Goal: Transaction & Acquisition: Purchase product/service

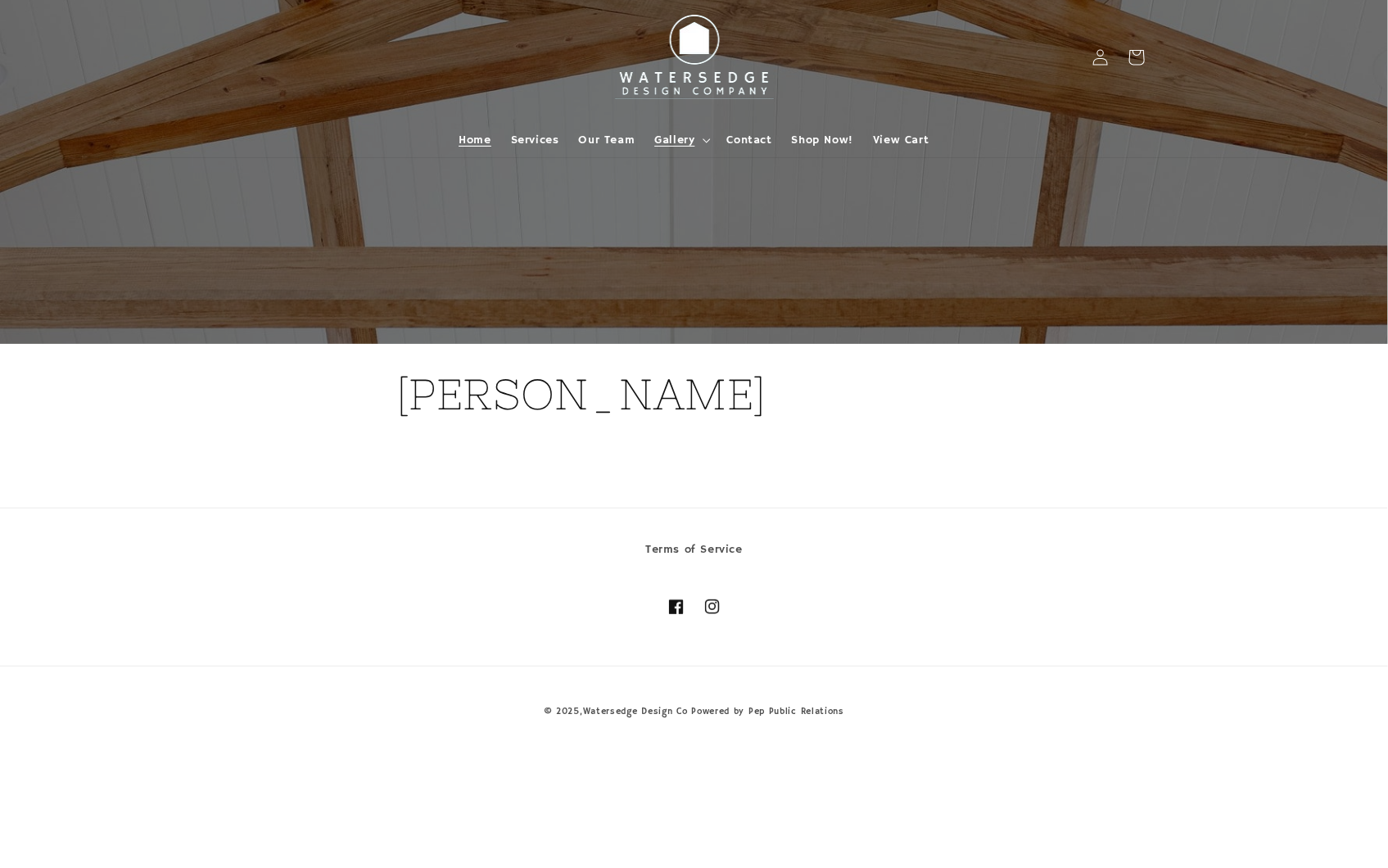
click at [484, 132] on span "Home" at bounding box center [474, 139] width 32 height 15
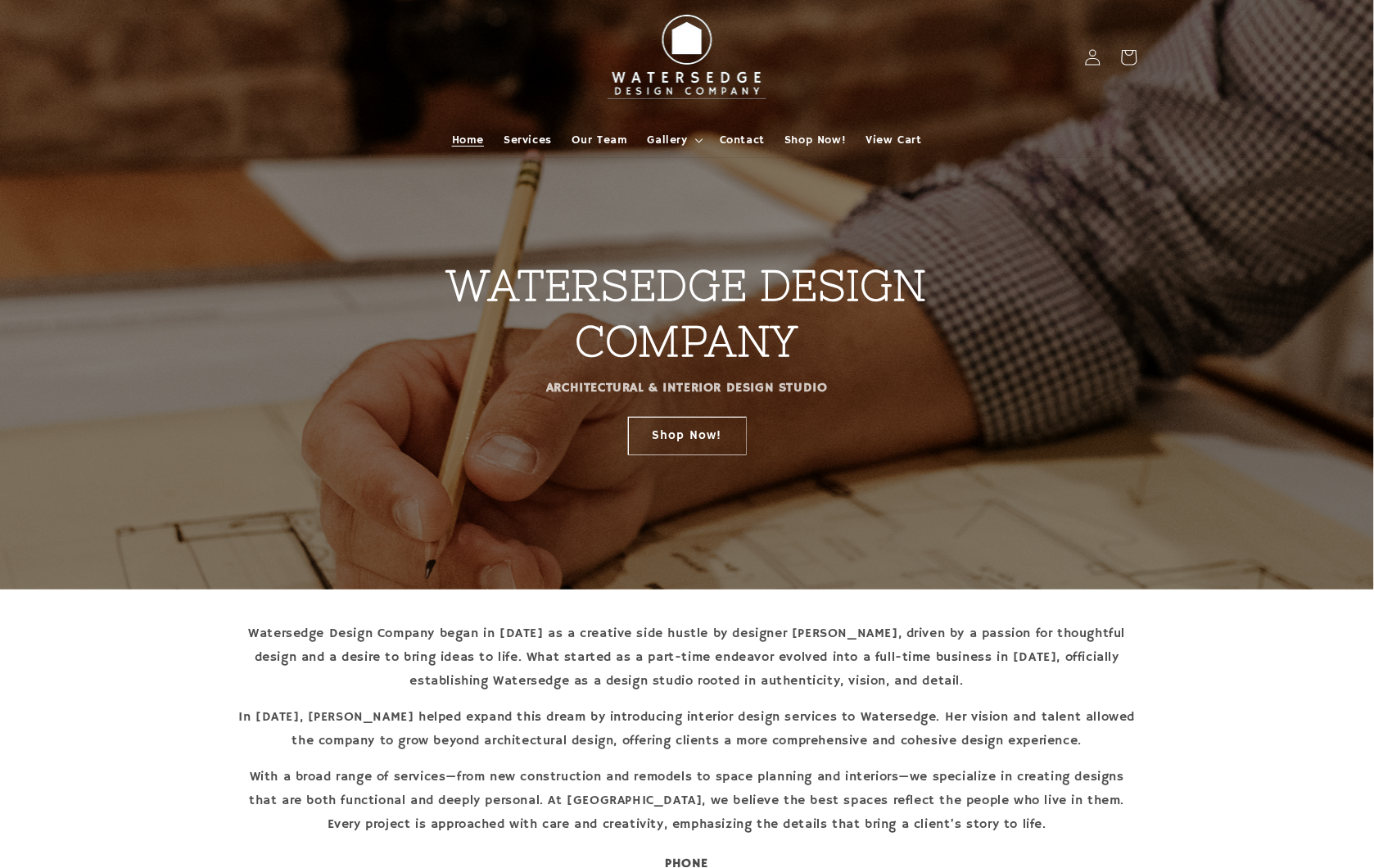
drag, startPoint x: 1227, startPoint y: 707, endPoint x: 1200, endPoint y: 395, distance: 313.2
click at [656, 434] on link "Shop Now!" at bounding box center [687, 435] width 118 height 39
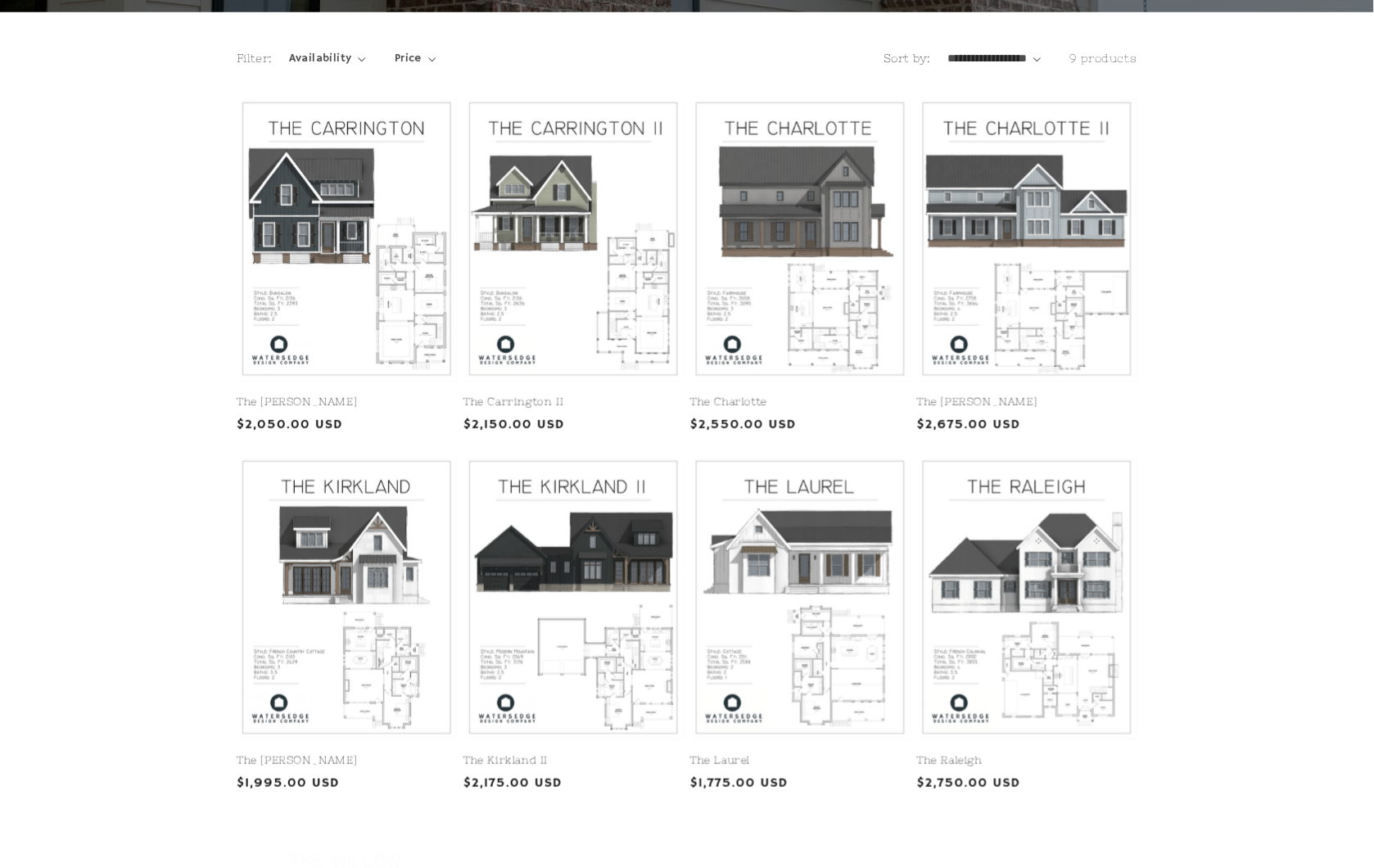
scroll to position [363, 0]
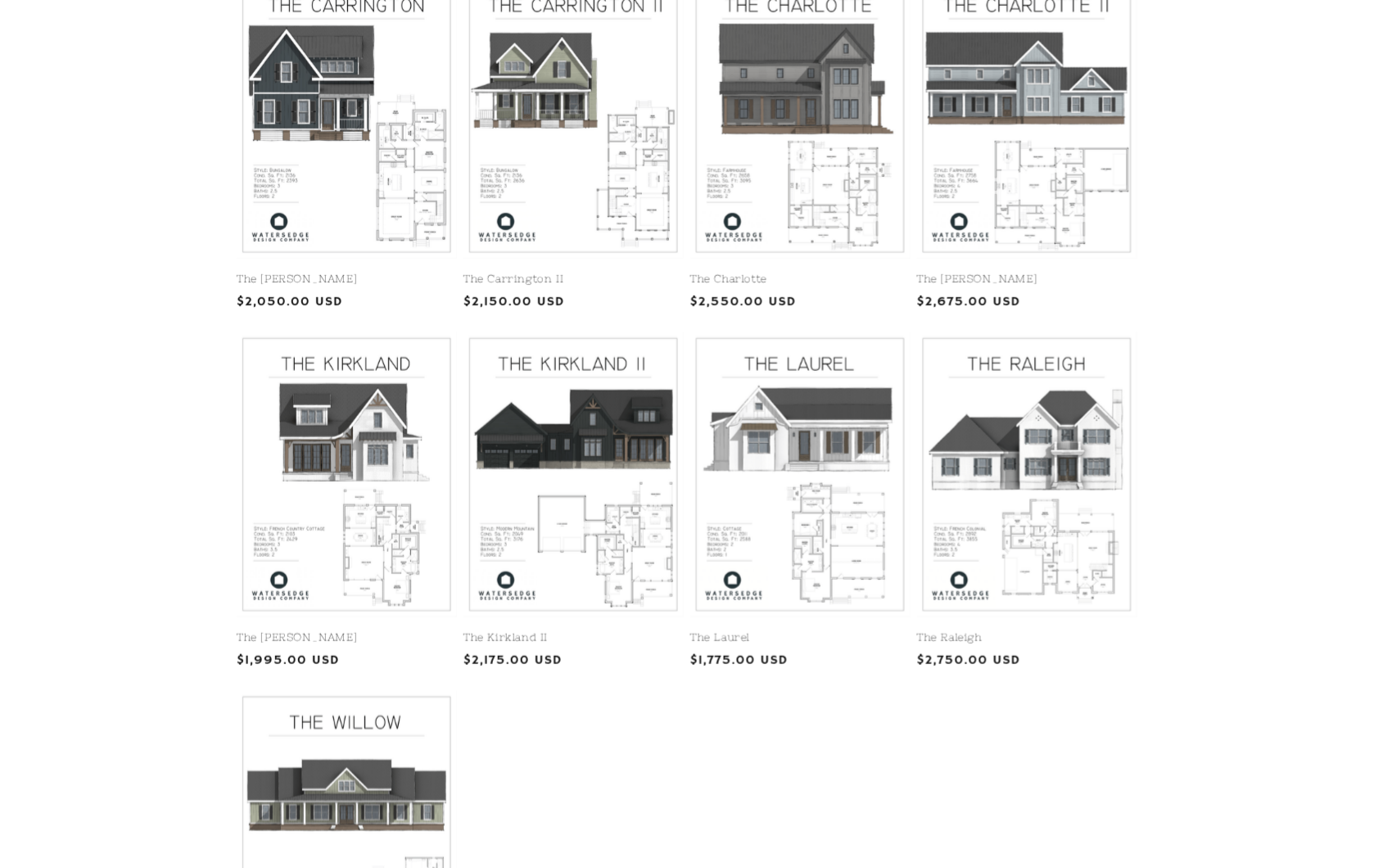
click at [133, 439] on div "The [PERSON_NAME] The [GEOGRAPHIC_DATA] Regular price $2,050.00 USD Regular pri…" at bounding box center [687, 509] width 1374 height 1069
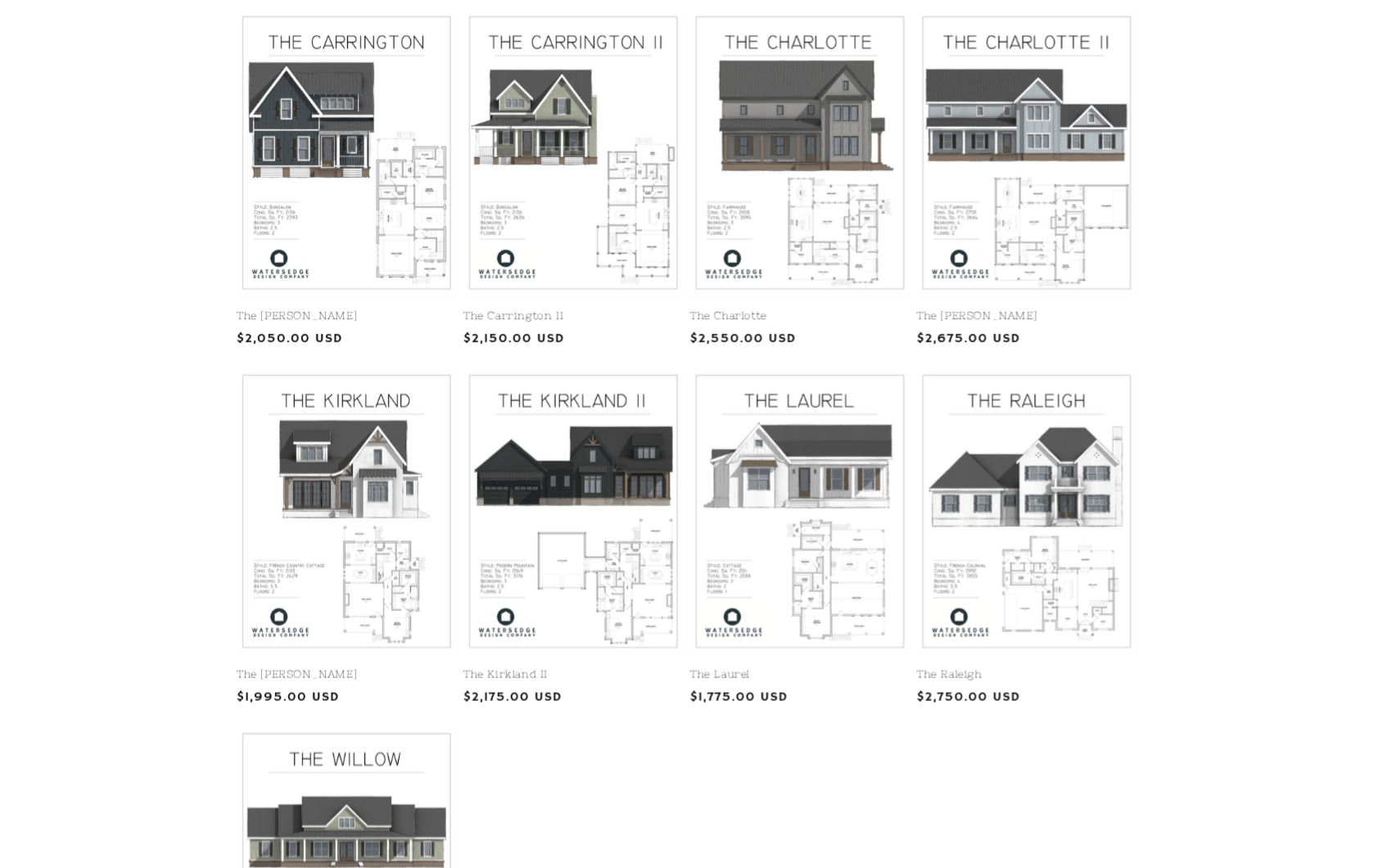
scroll to position [384, 0]
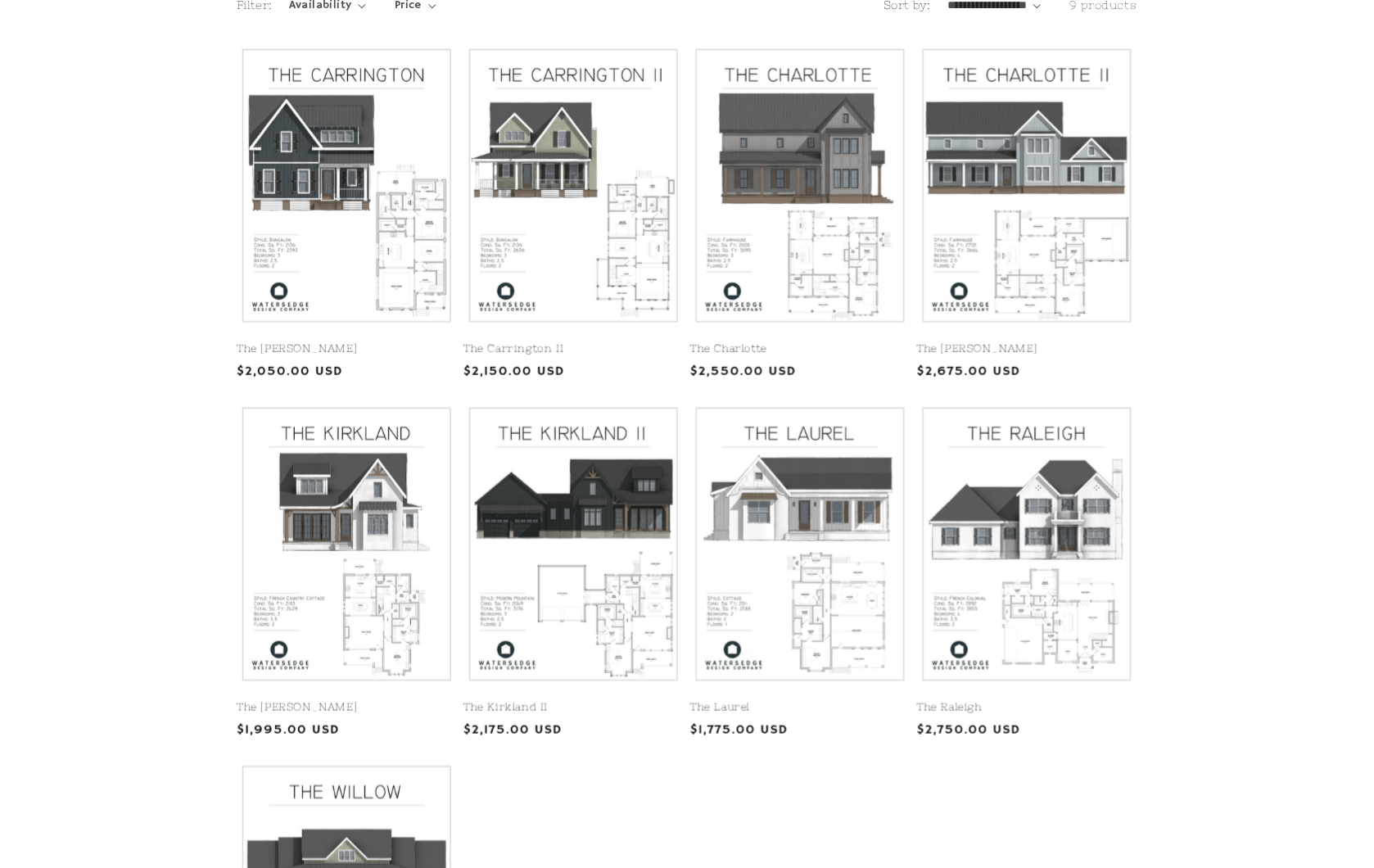
click at [1310, 399] on div "The [PERSON_NAME] The [GEOGRAPHIC_DATA] Regular price $2,050.00 USD Regular pri…" at bounding box center [687, 578] width 1374 height 1069
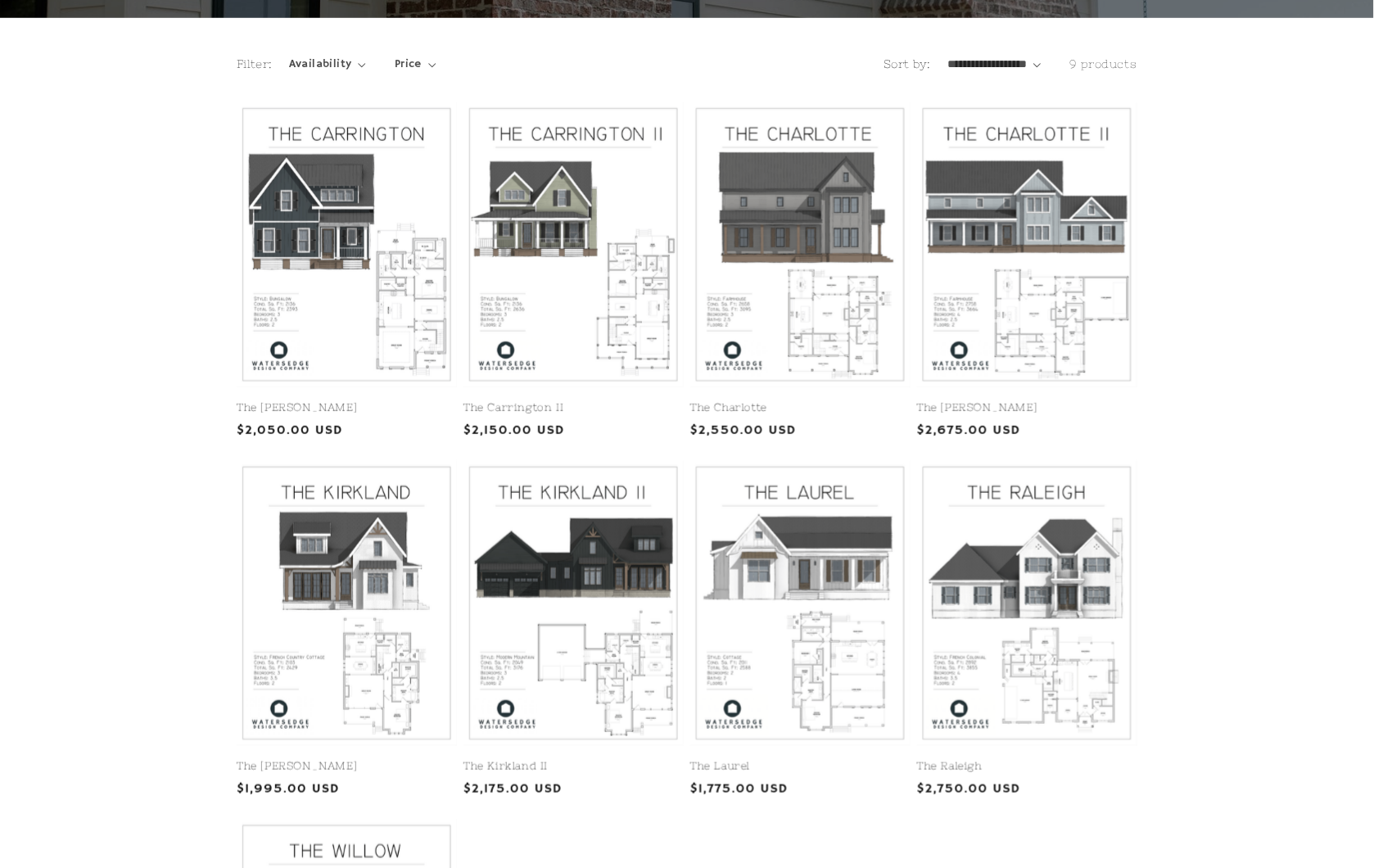
scroll to position [293, 0]
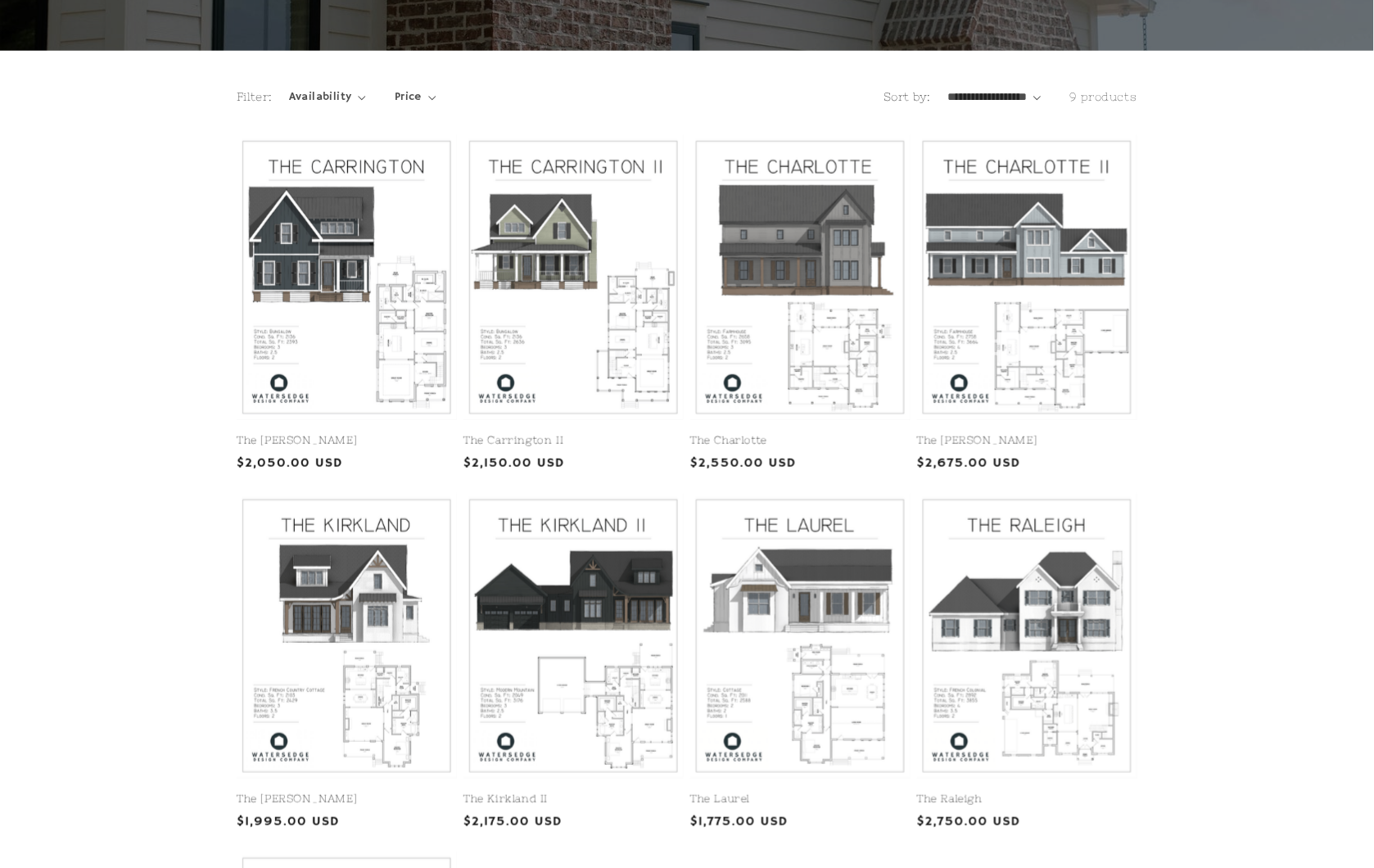
click at [1310, 399] on div "The [PERSON_NAME] The [GEOGRAPHIC_DATA] Regular price $2,050.00 USD Regular pri…" at bounding box center [687, 670] width 1374 height 1069
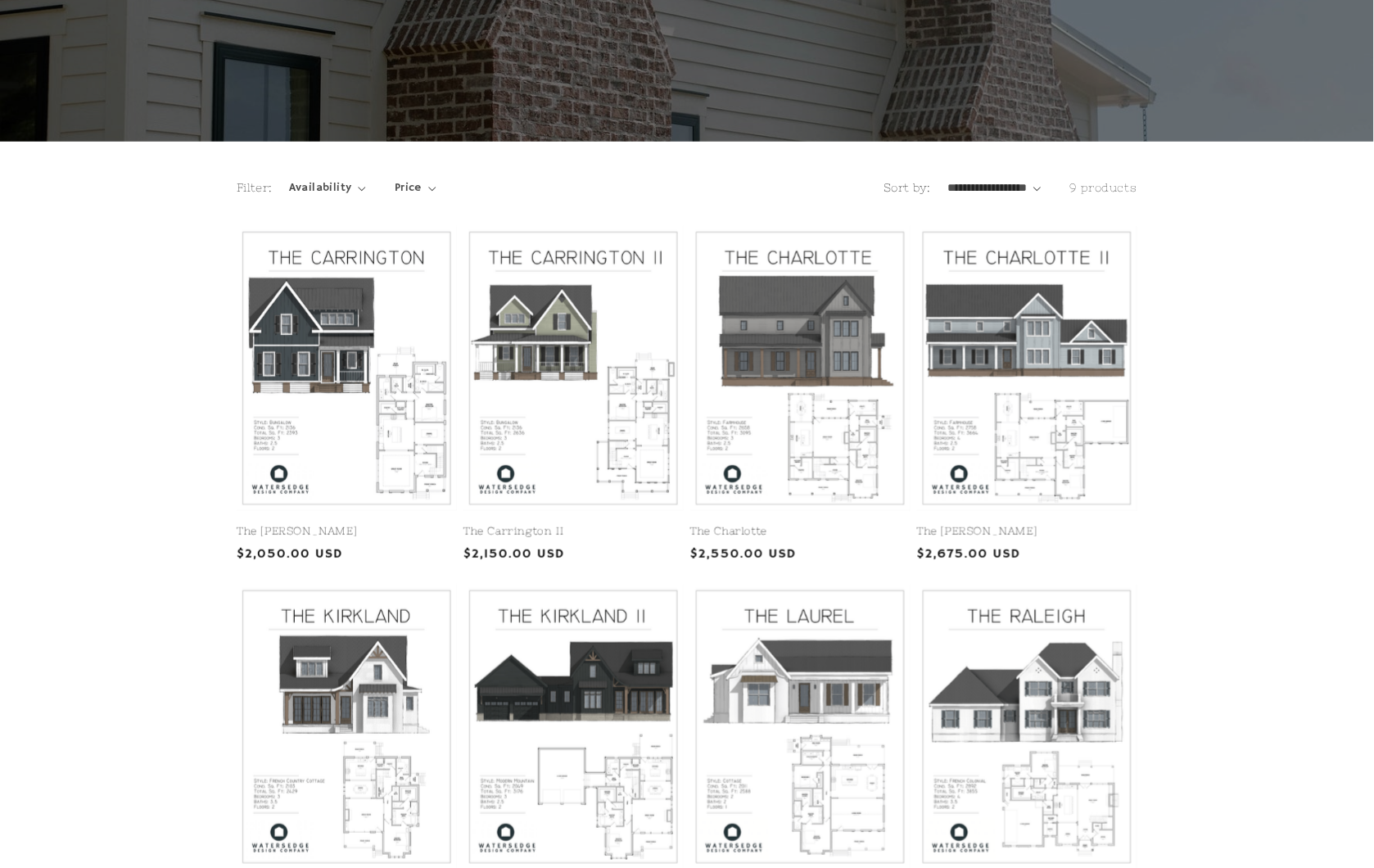
click at [1310, 399] on div "The [PERSON_NAME] The [GEOGRAPHIC_DATA] Regular price $2,050.00 USD Regular pri…" at bounding box center [687, 760] width 1374 height 1069
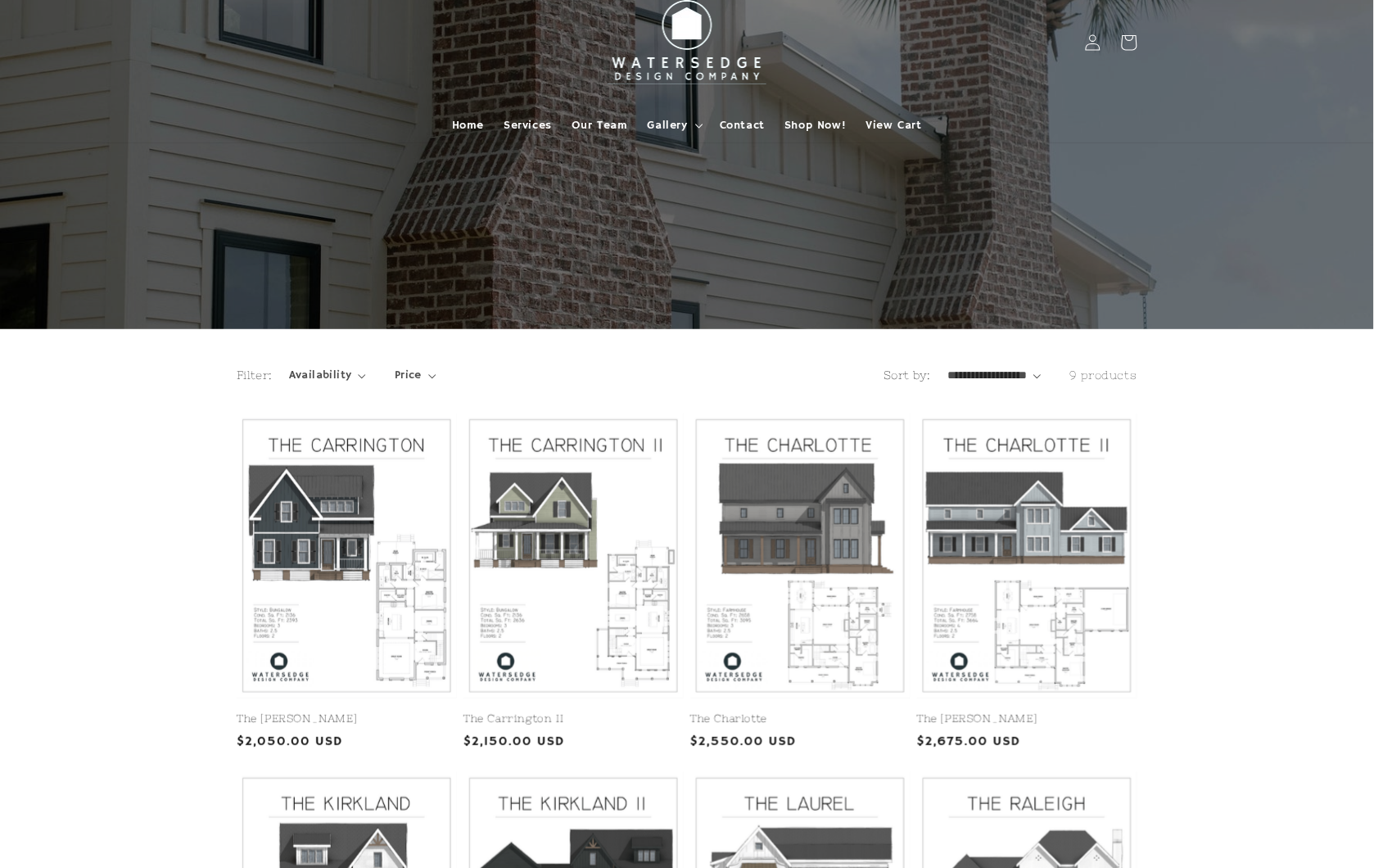
scroll to position [0, 0]
